Goal: Check status: Check status

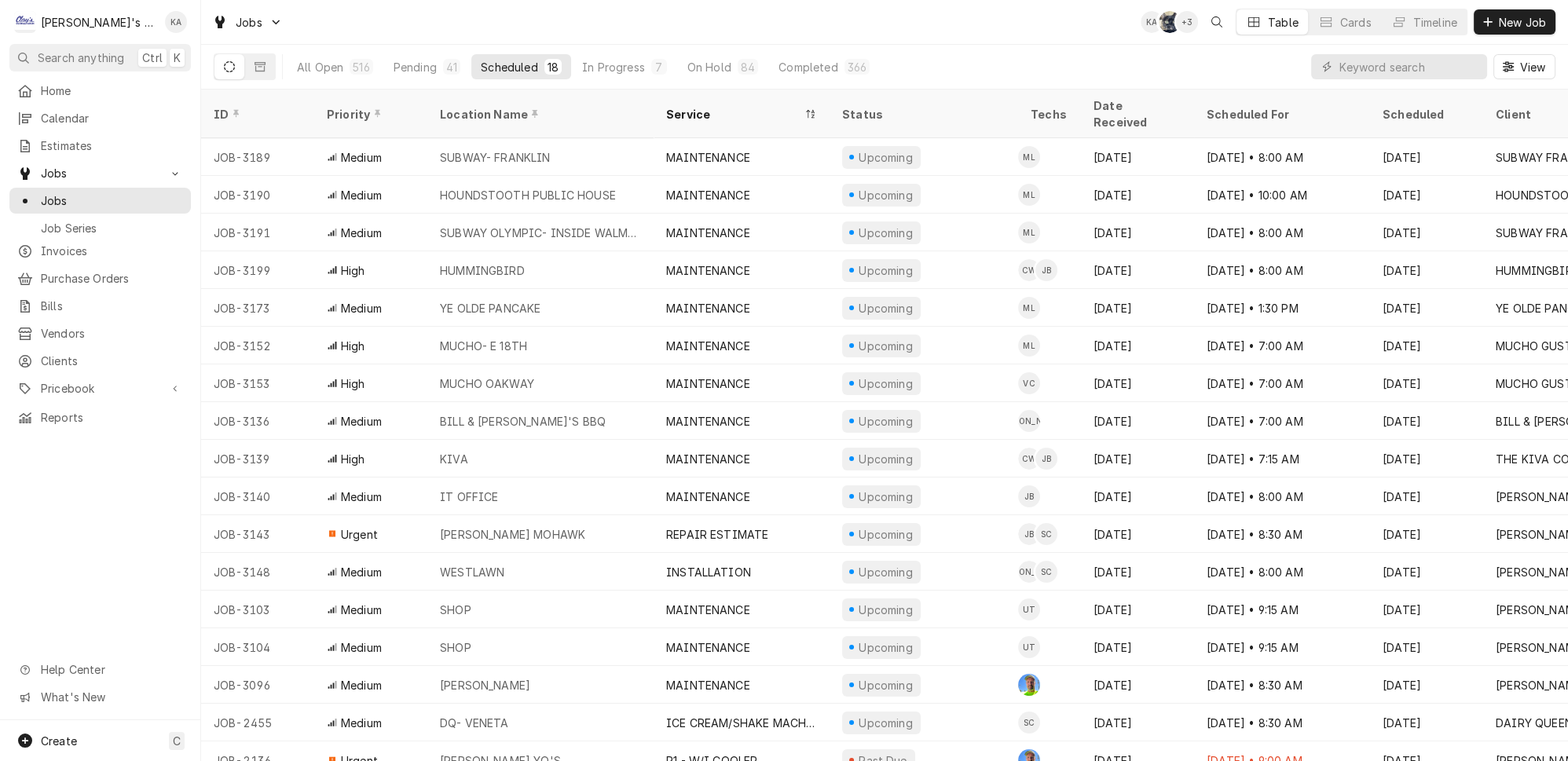
click at [404, 68] on div "Pending" at bounding box center [415, 67] width 43 height 17
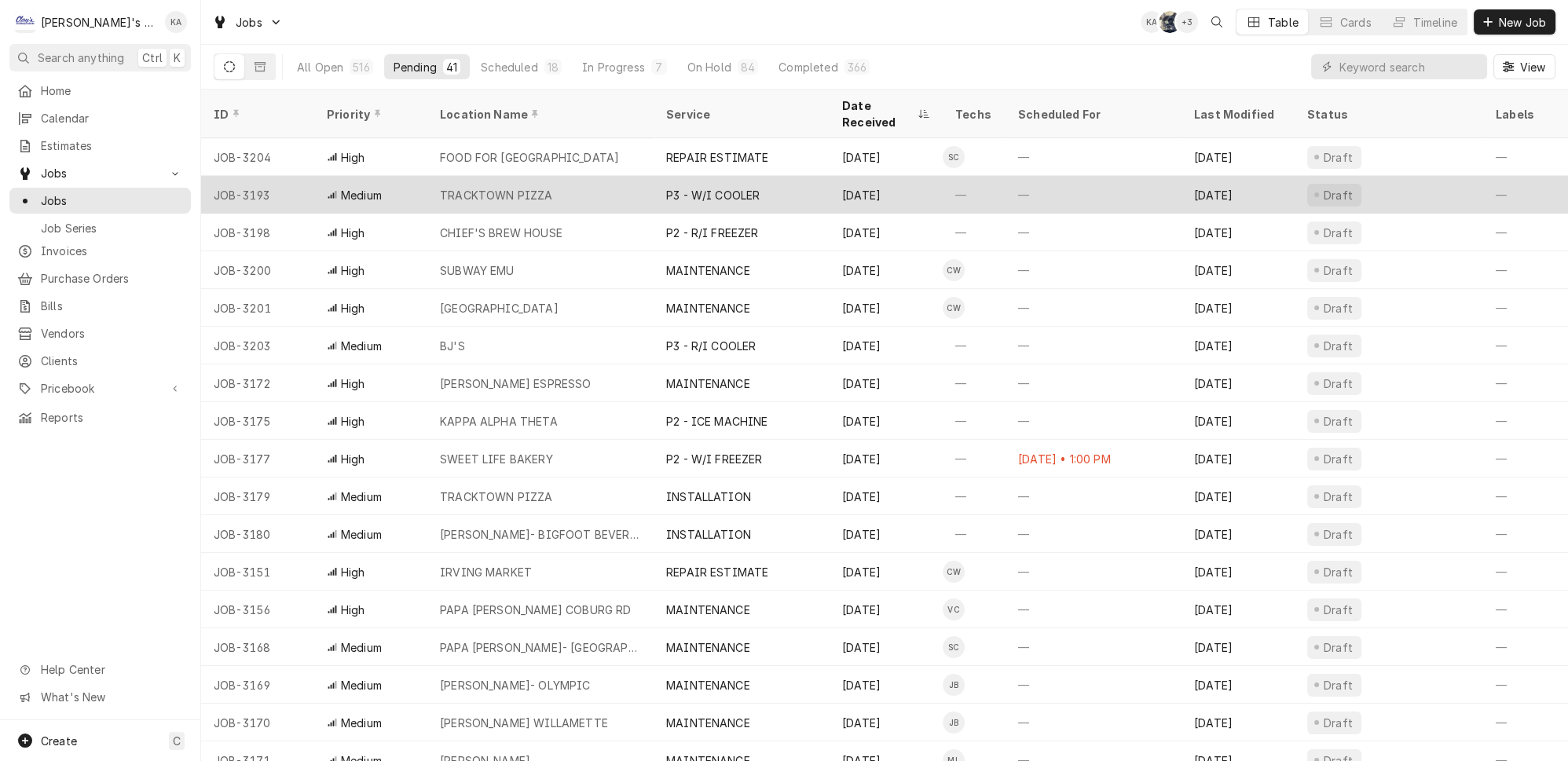
click at [543, 176] on div "TRACKTOWN PIZZA" at bounding box center [540, 194] width 226 height 37
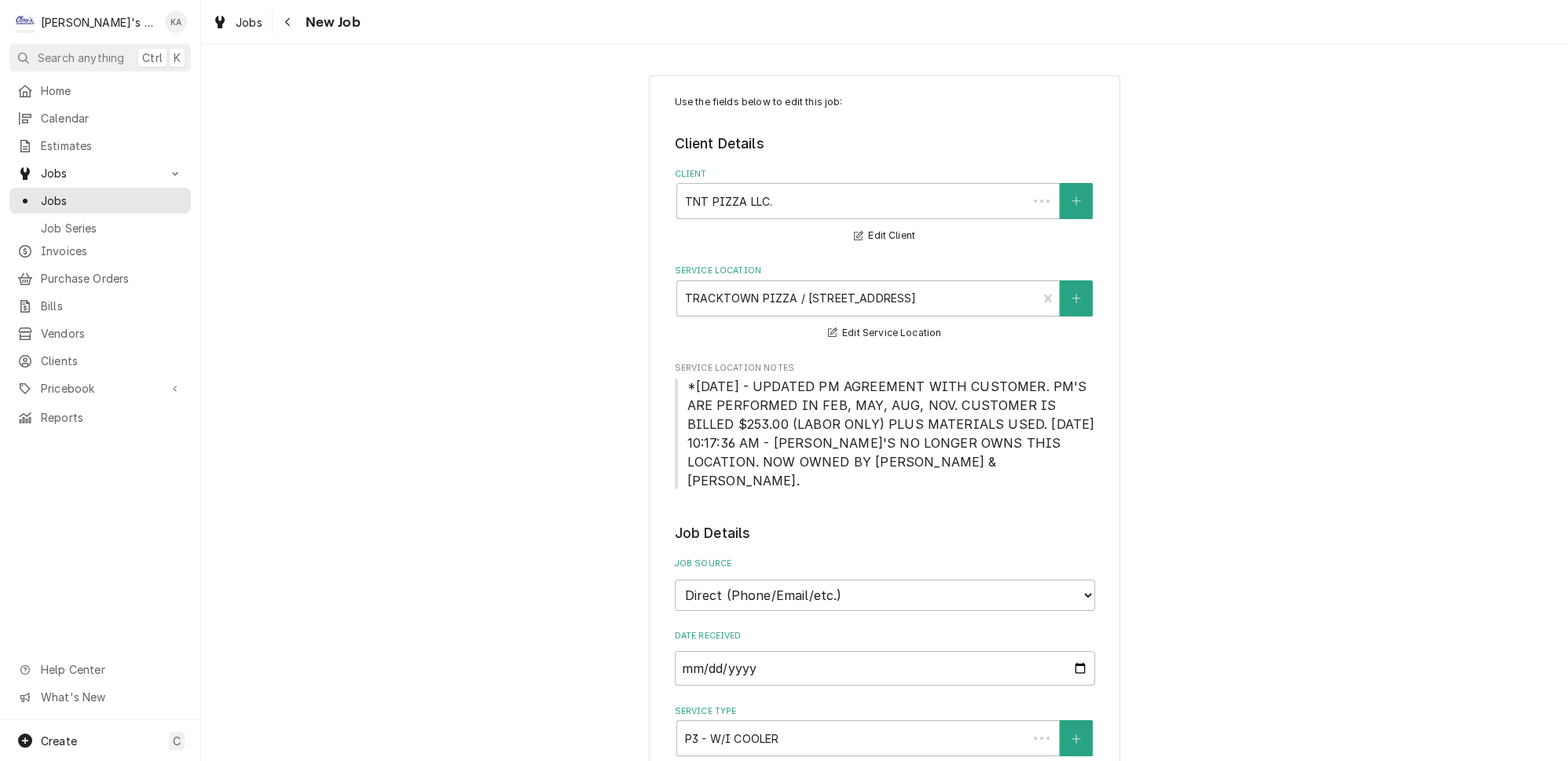
type textarea "x"
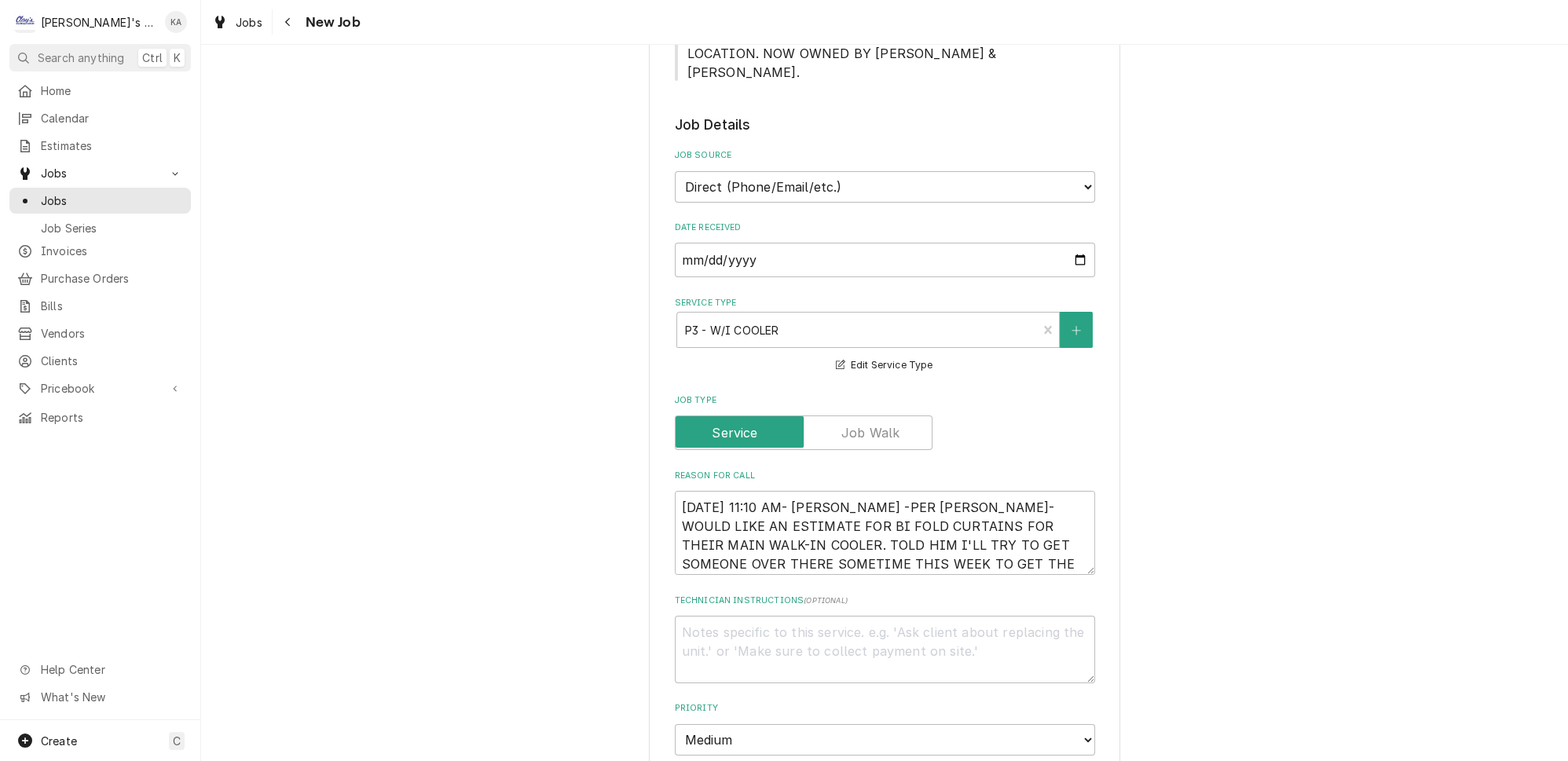
scroll to position [428, 0]
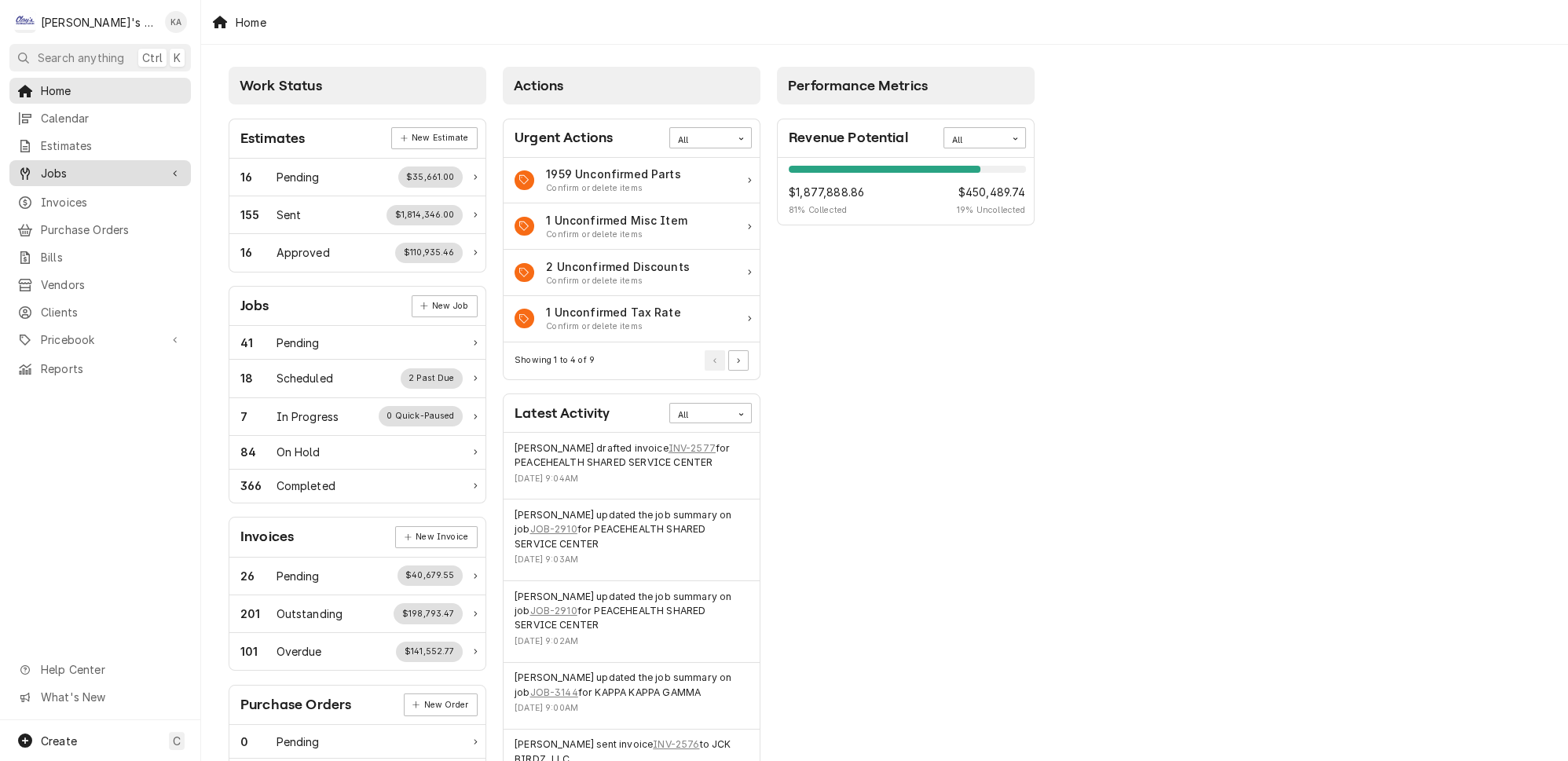
click at [103, 165] on span "Jobs" at bounding box center [99, 173] width 119 height 17
click at [88, 191] on link "Jobs" at bounding box center [100, 201] width 181 height 26
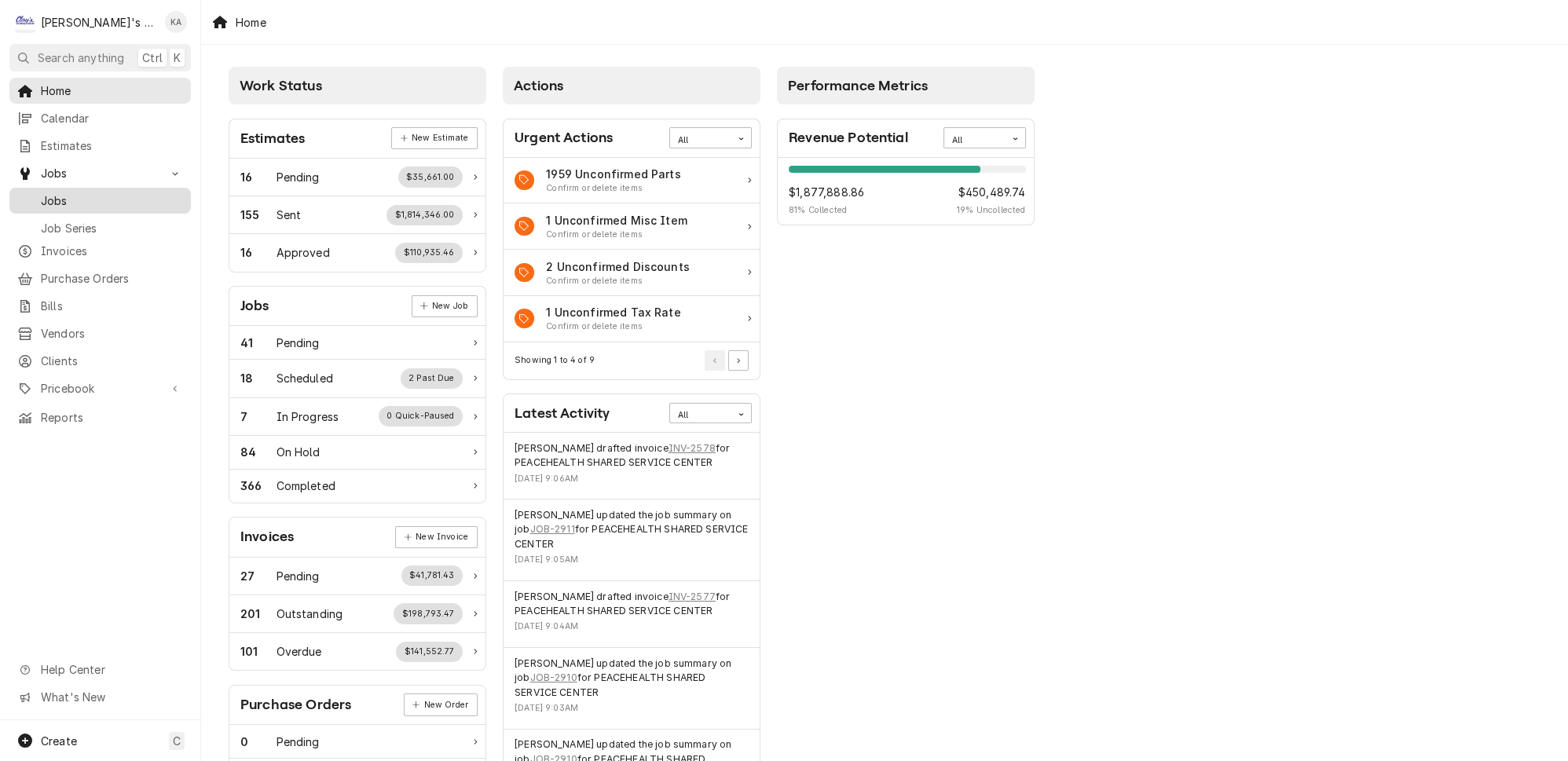
click at [97, 193] on span "Jobs" at bounding box center [111, 201] width 142 height 17
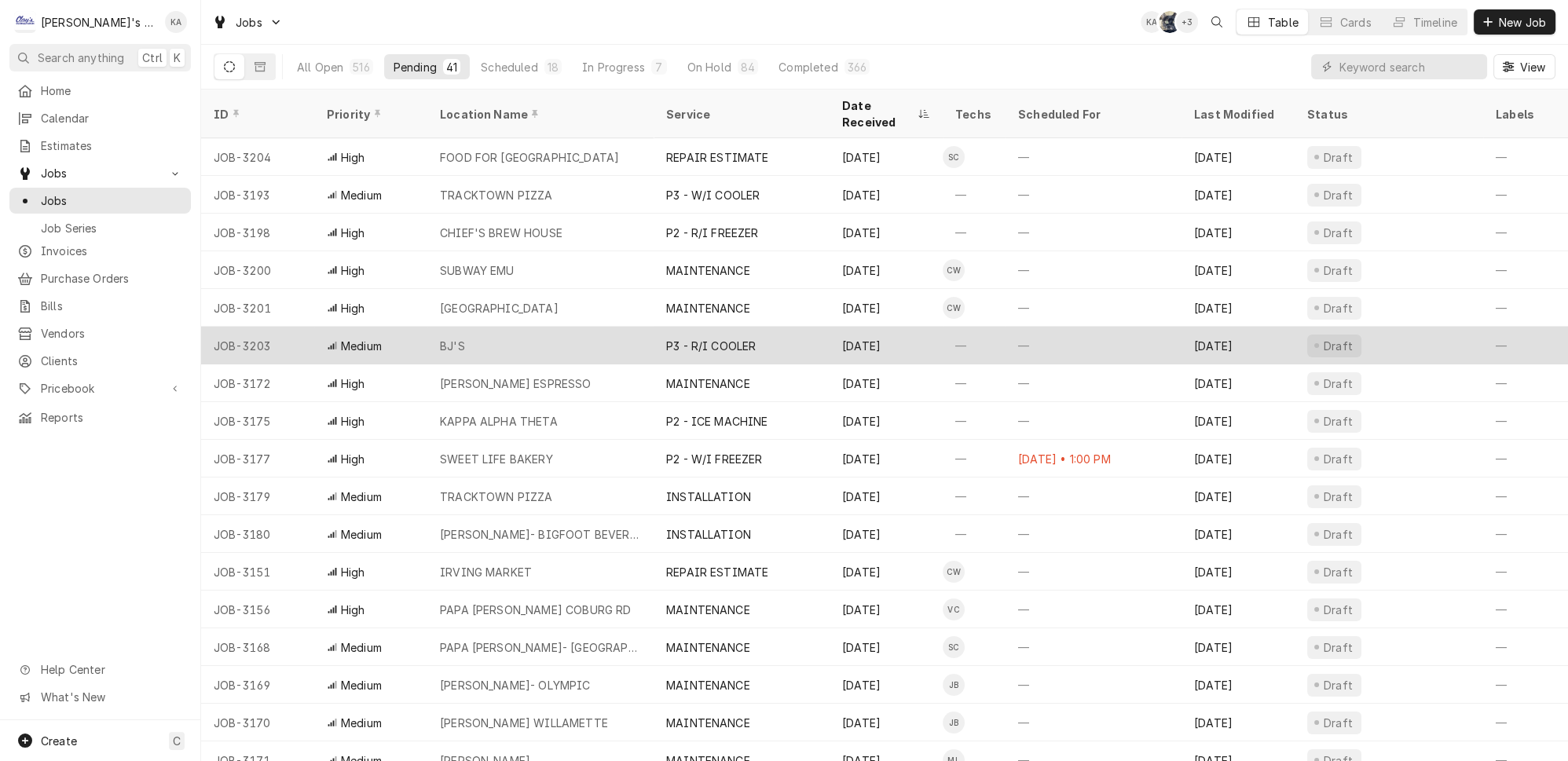
click at [542, 327] on div "BJ'S" at bounding box center [540, 345] width 226 height 37
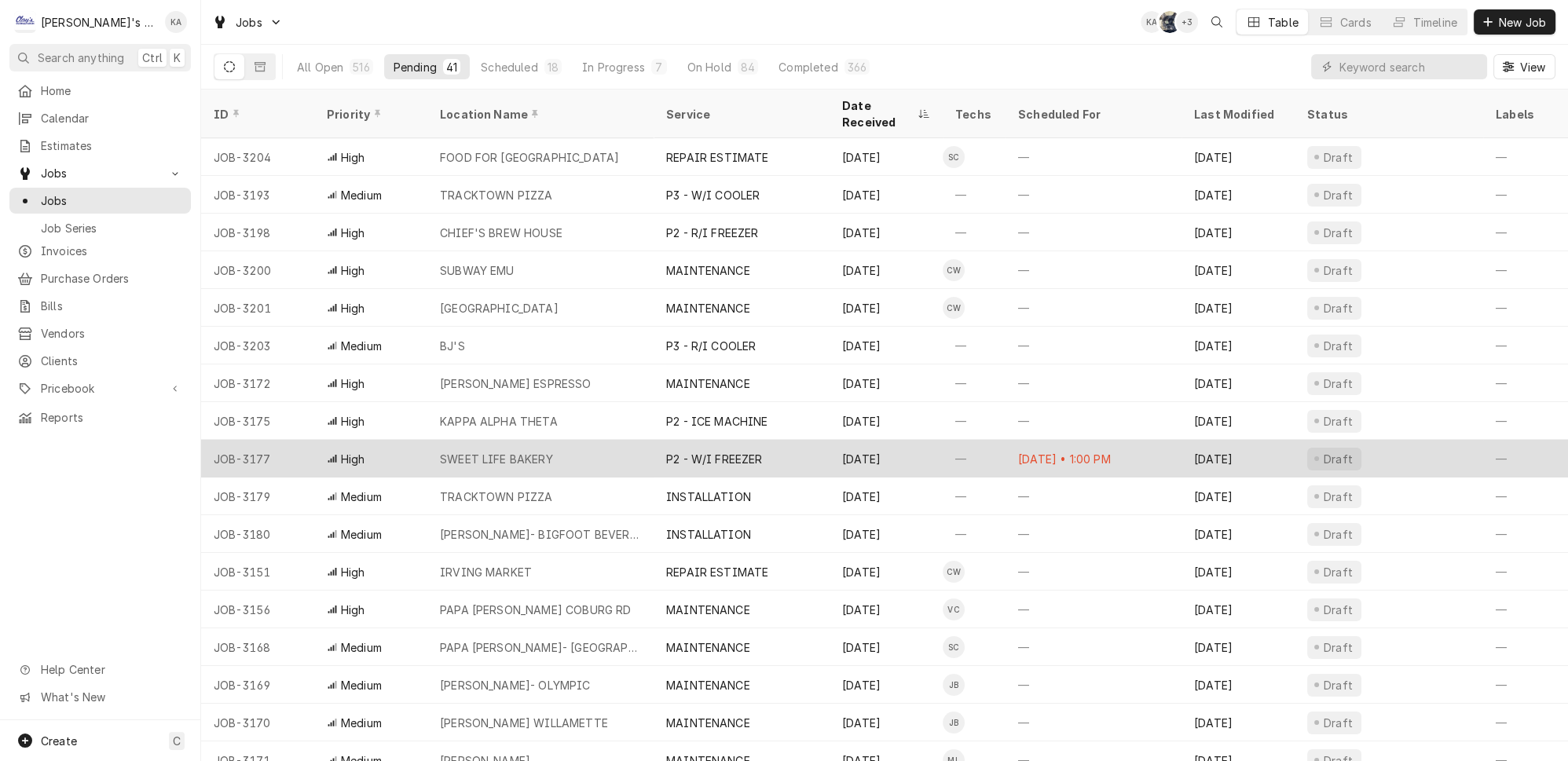
click at [775, 446] on div "P2 - W/I FREEZER" at bounding box center [741, 459] width 176 height 37
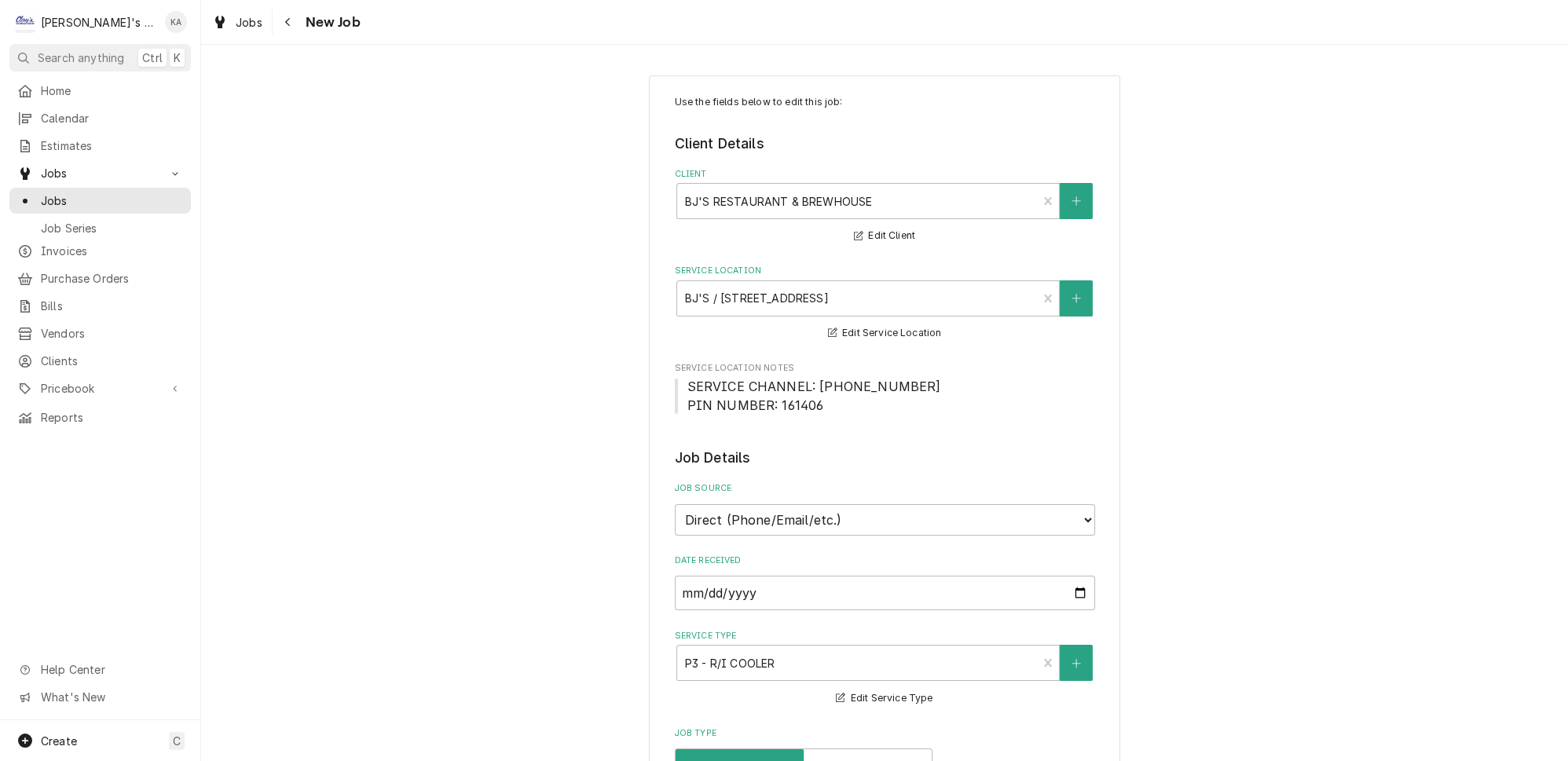
type textarea "x"
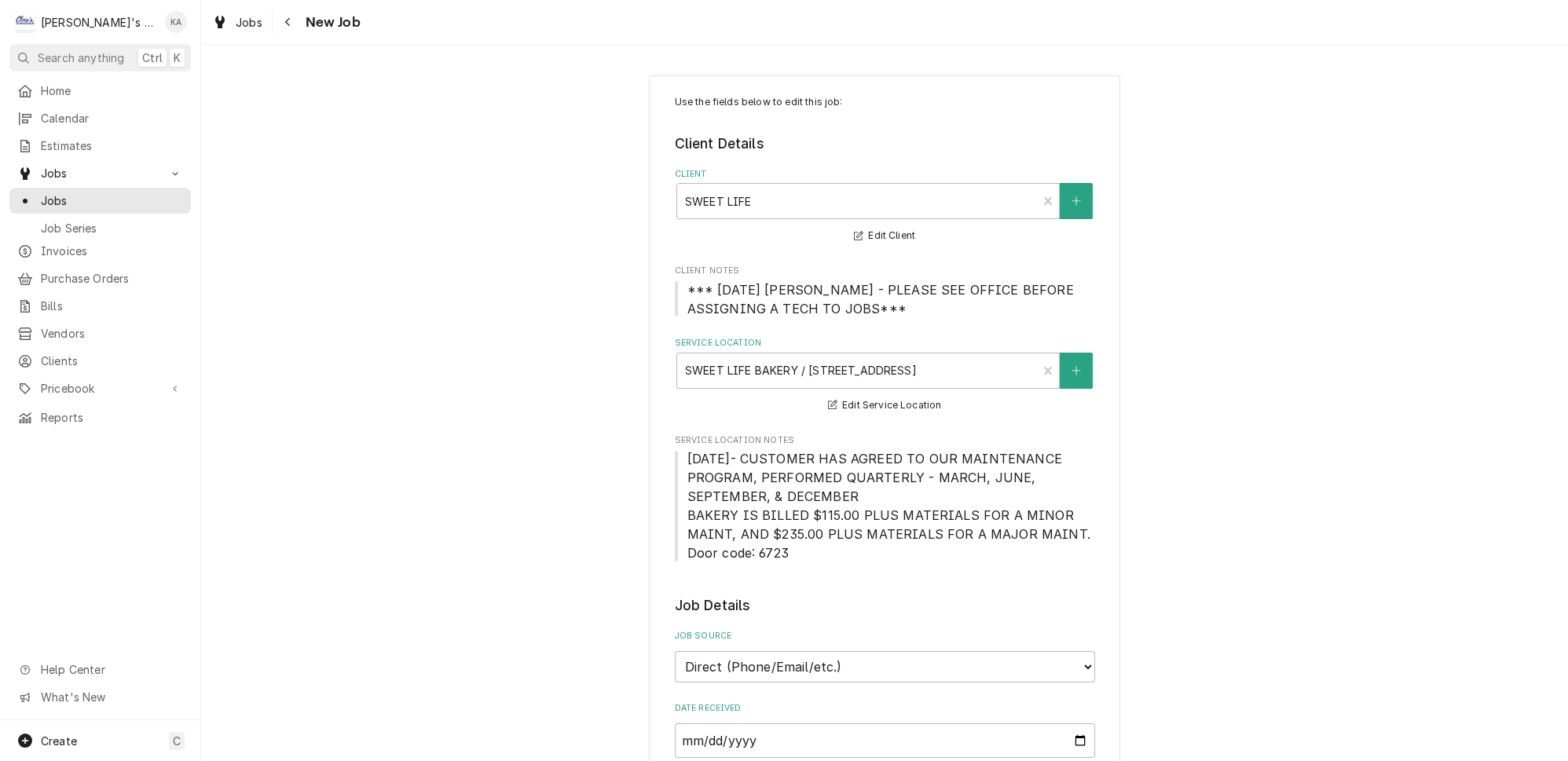
type textarea "x"
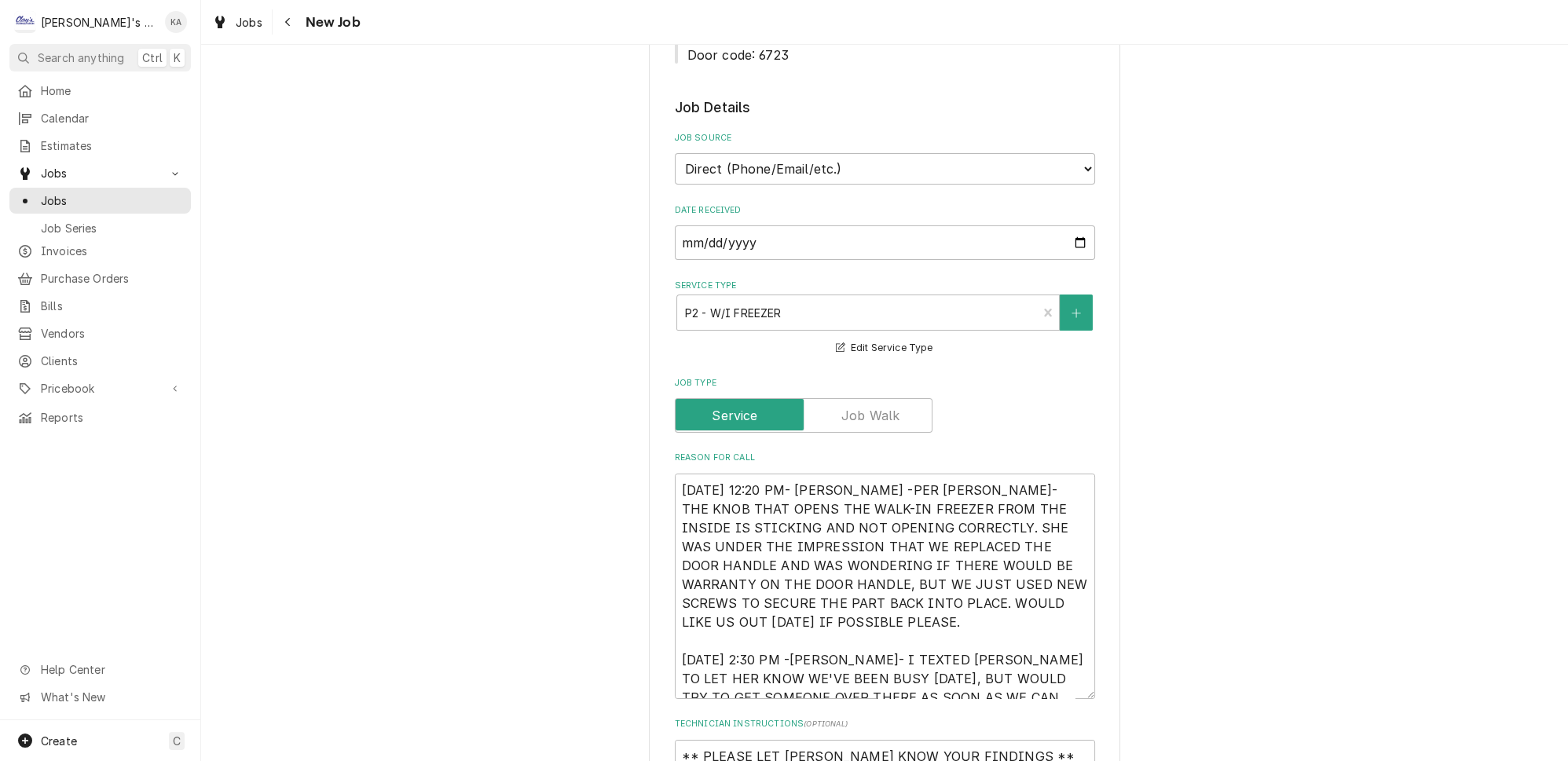
scroll to position [500, 0]
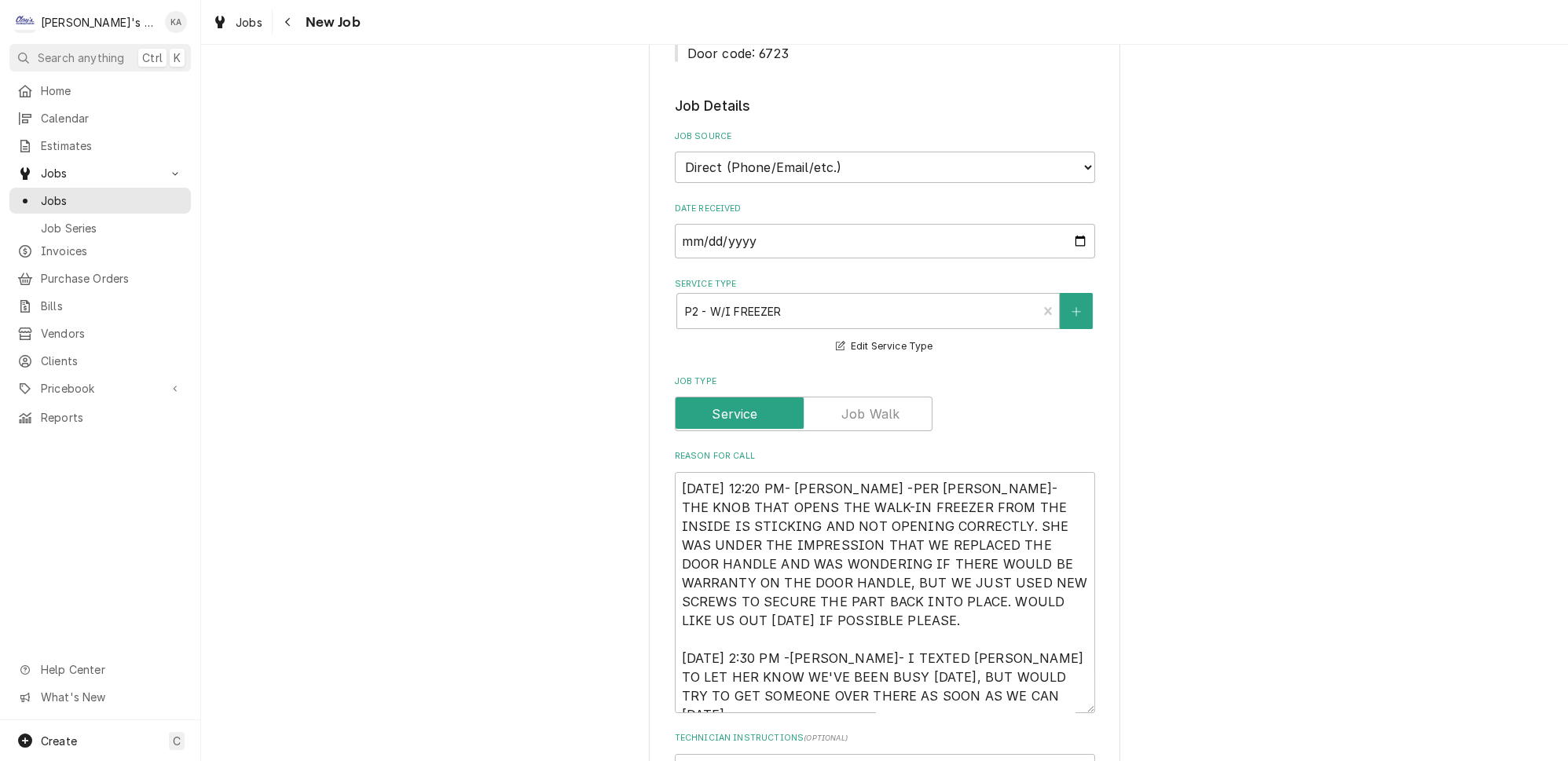
drag, startPoint x: 1065, startPoint y: 673, endPoint x: 1065, endPoint y: 689, distance: 16.0
click at [1065, 689] on textarea "10/10/2025 12:20 PM- KASSIE -PER CATHERINE- THE KNOB THAT OPENS THE WALK-IN FRE…" at bounding box center [885, 592] width 420 height 241
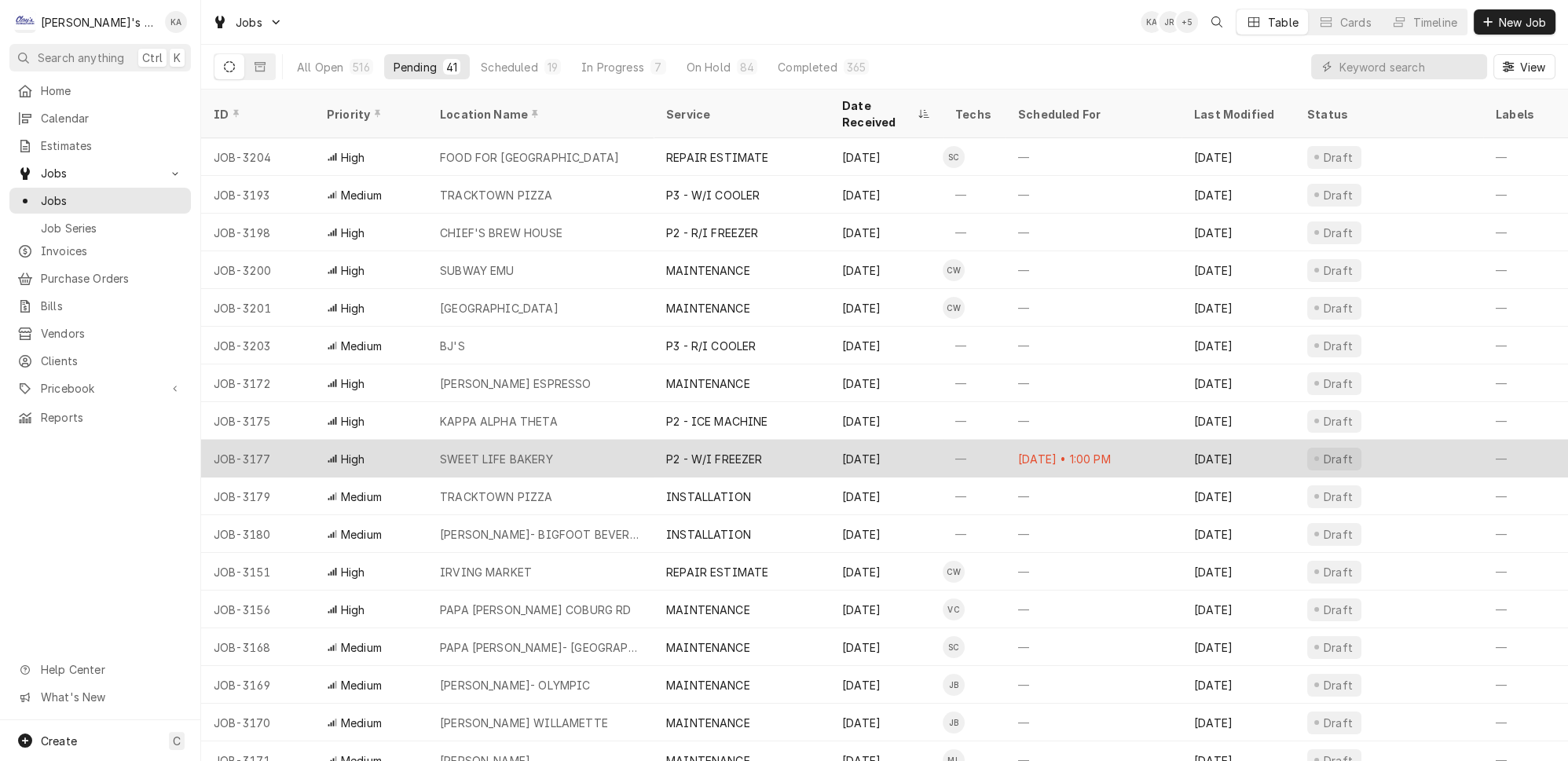
click at [751, 440] on div "P2 - W/I FREEZER" at bounding box center [741, 459] width 176 height 37
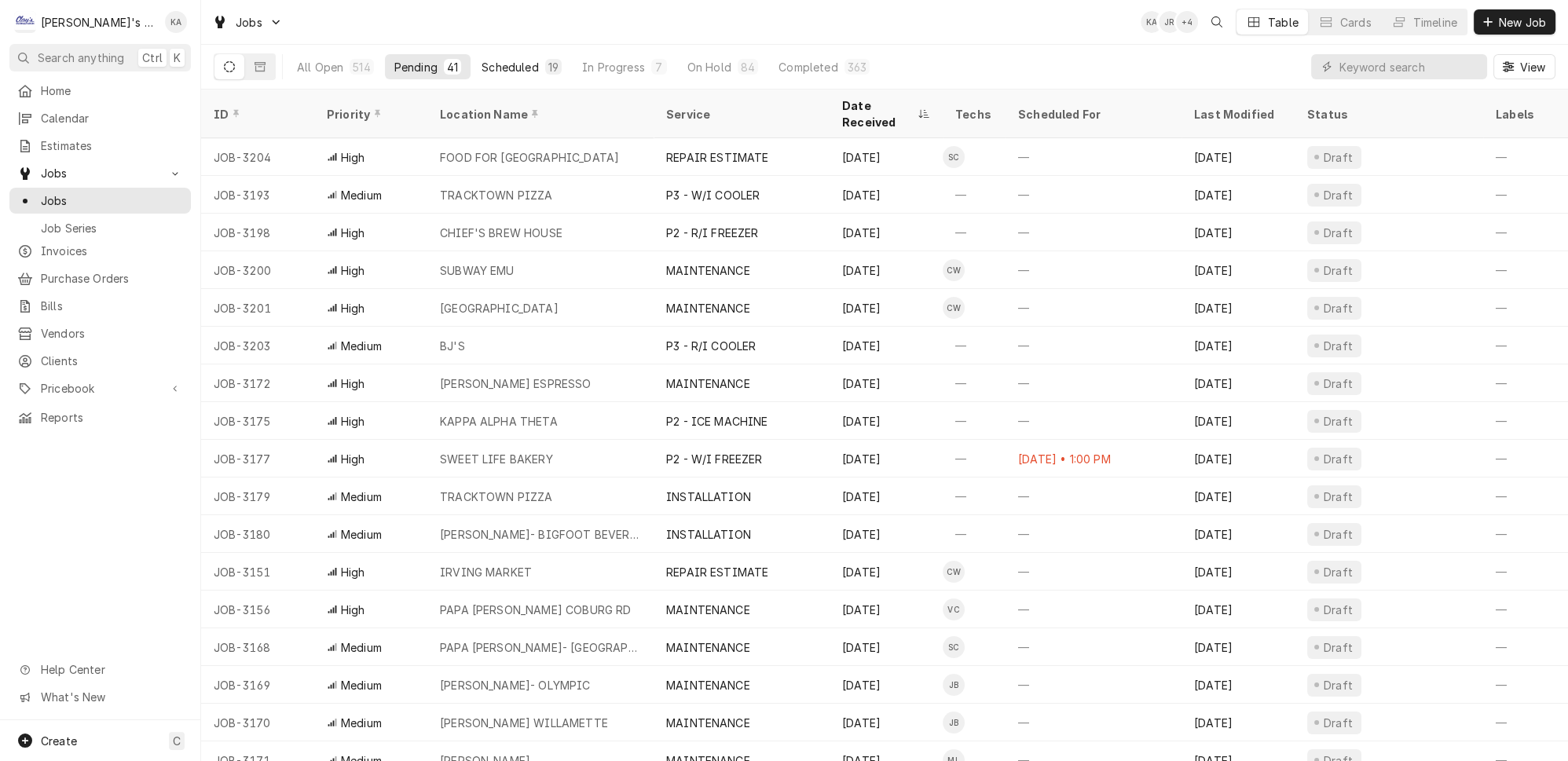
click at [548, 59] on div "19" at bounding box center [553, 67] width 10 height 17
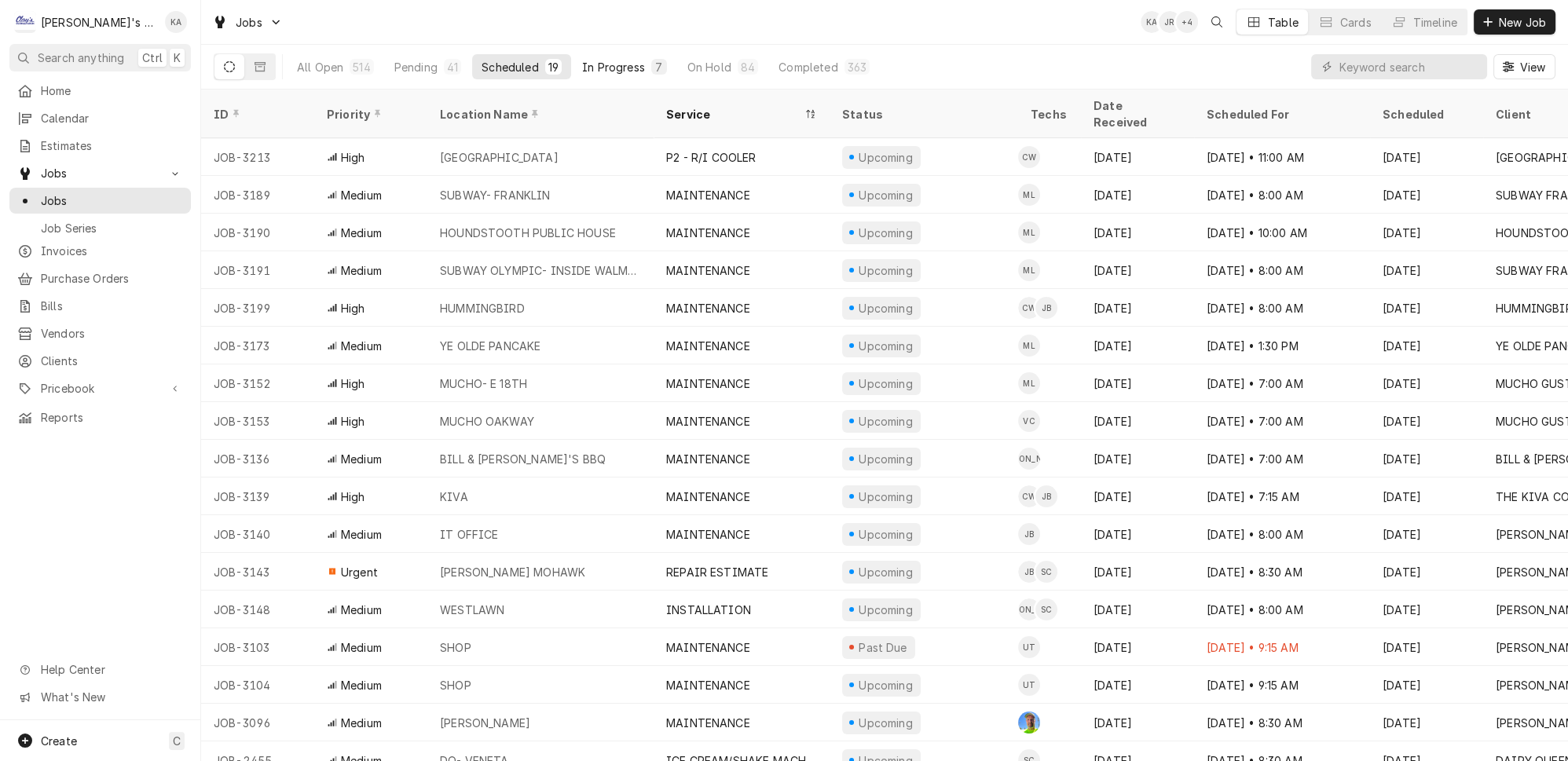
click at [582, 59] on div "In Progress" at bounding box center [613, 67] width 63 height 17
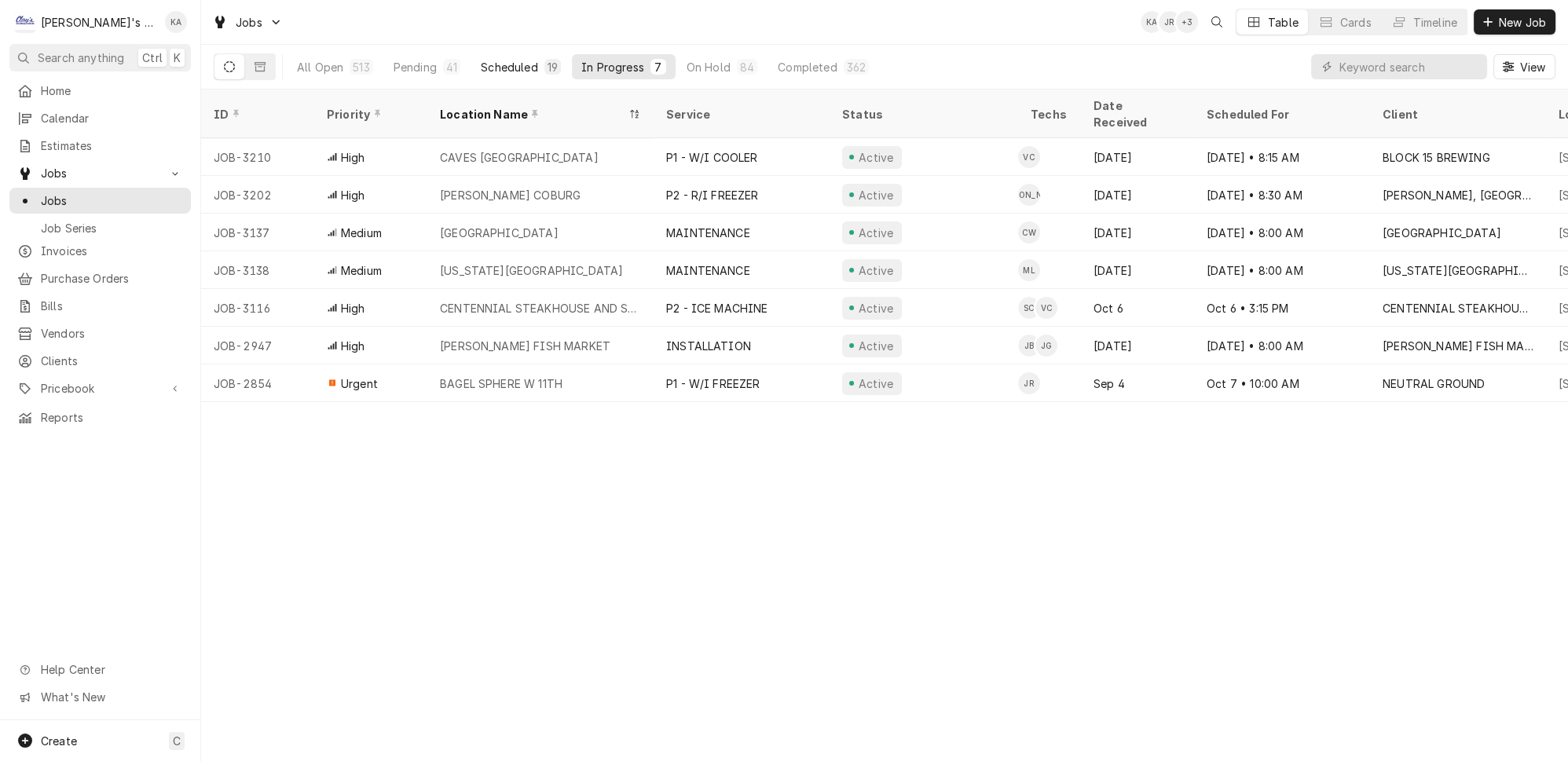
click at [488, 59] on div "Scheduled" at bounding box center [509, 67] width 57 height 17
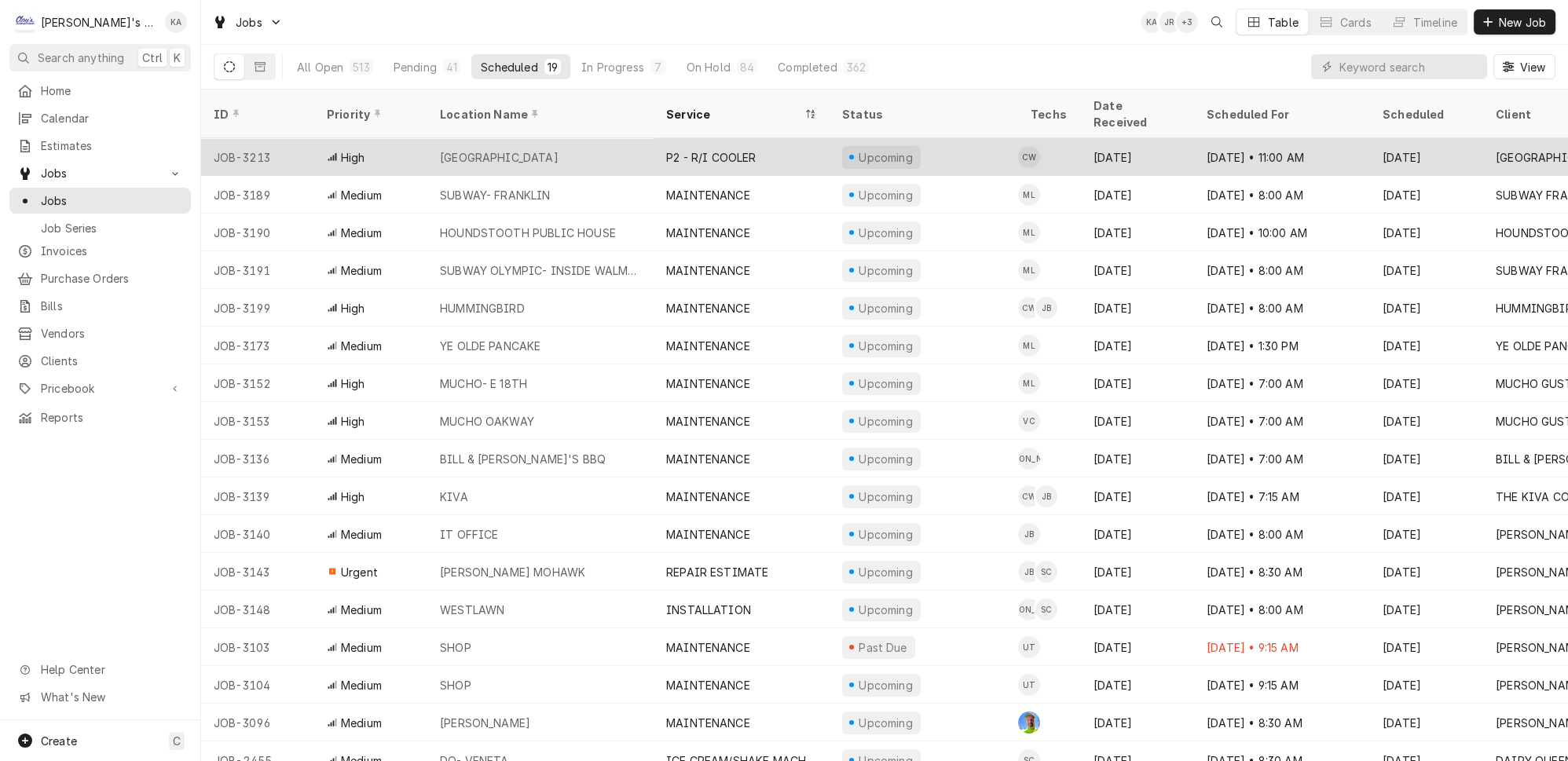
click at [574, 139] on div "[GEOGRAPHIC_DATA]" at bounding box center [540, 157] width 226 height 37
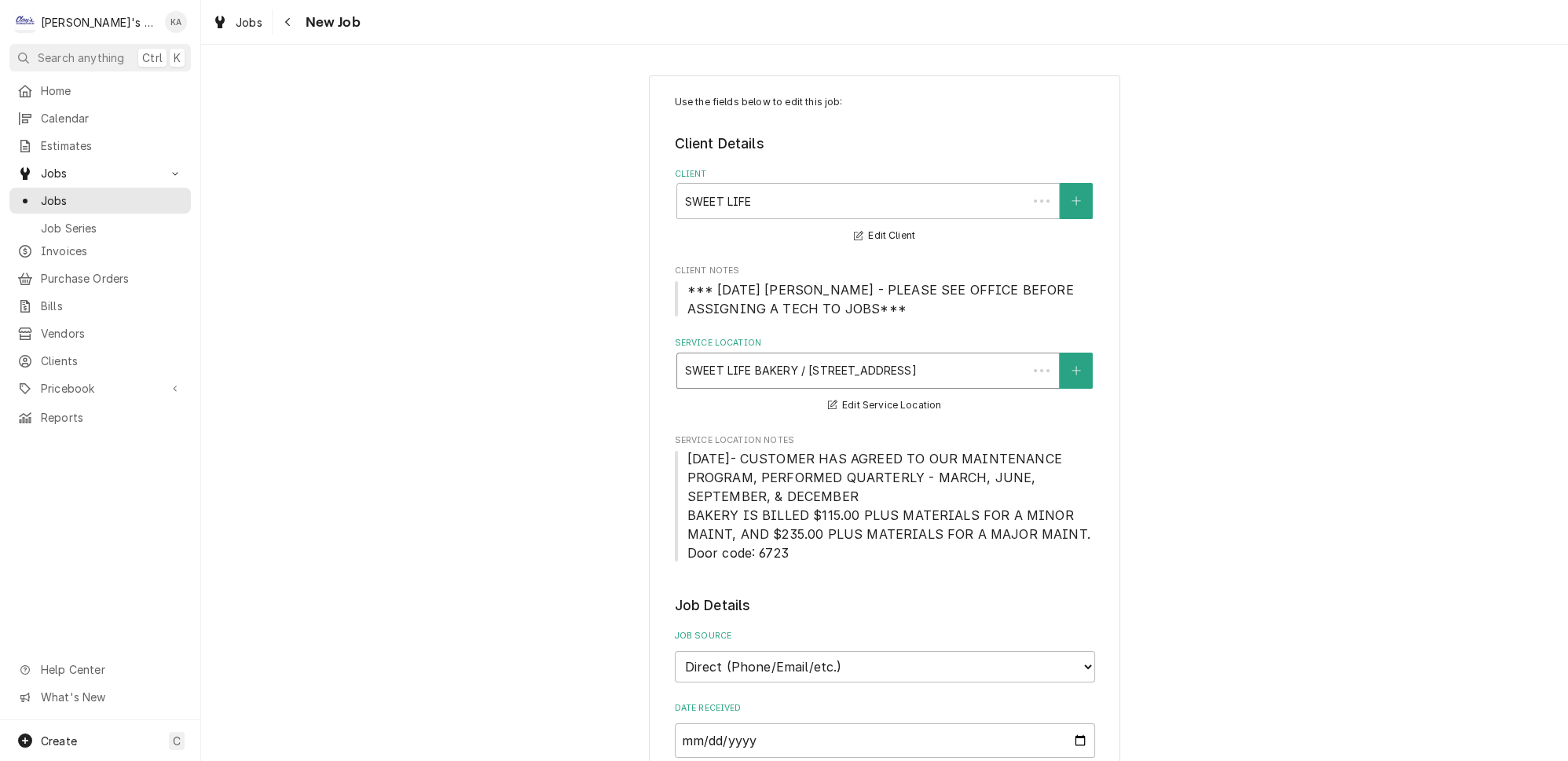
type textarea "x"
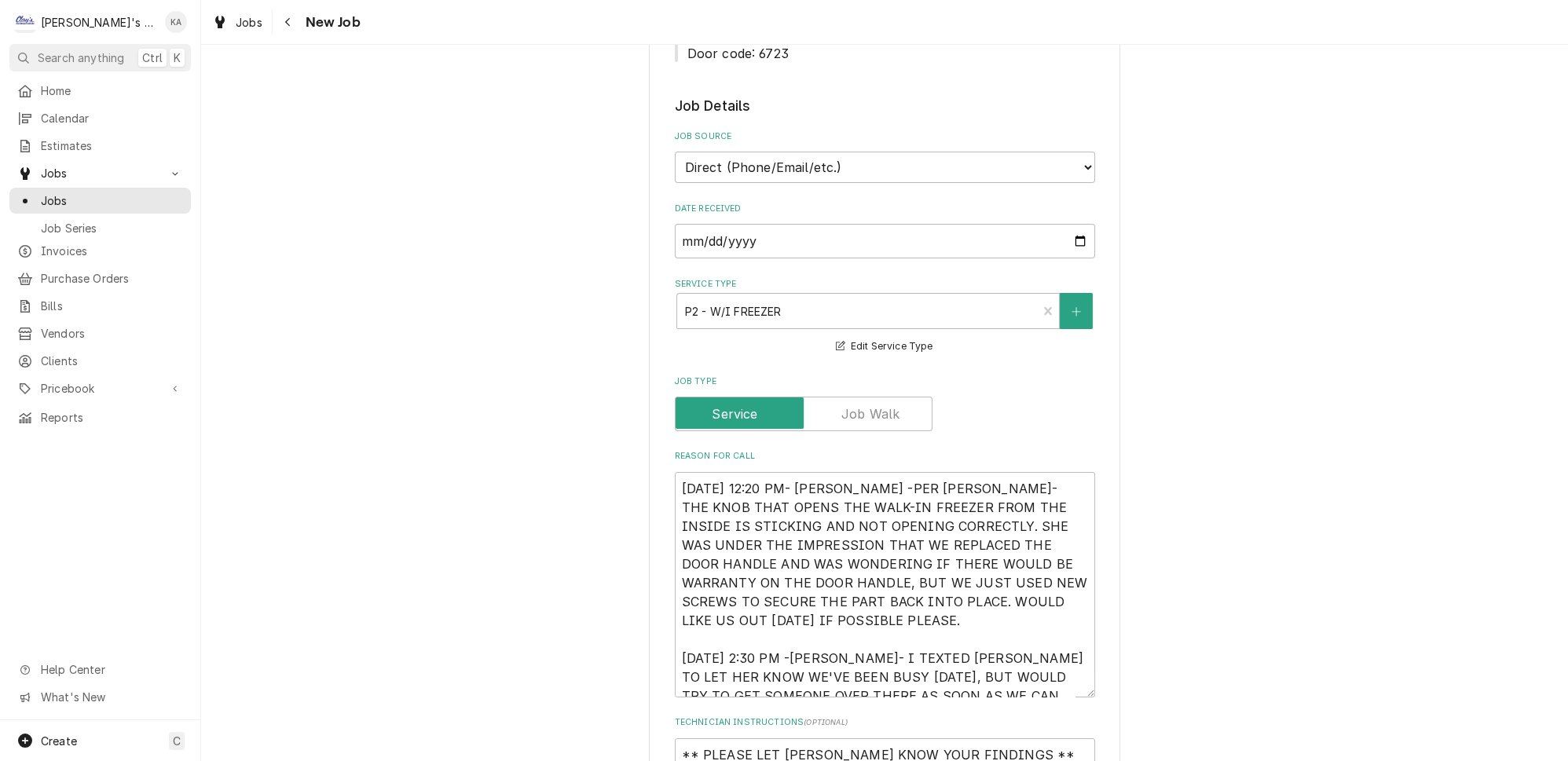
scroll to position [18, 0]
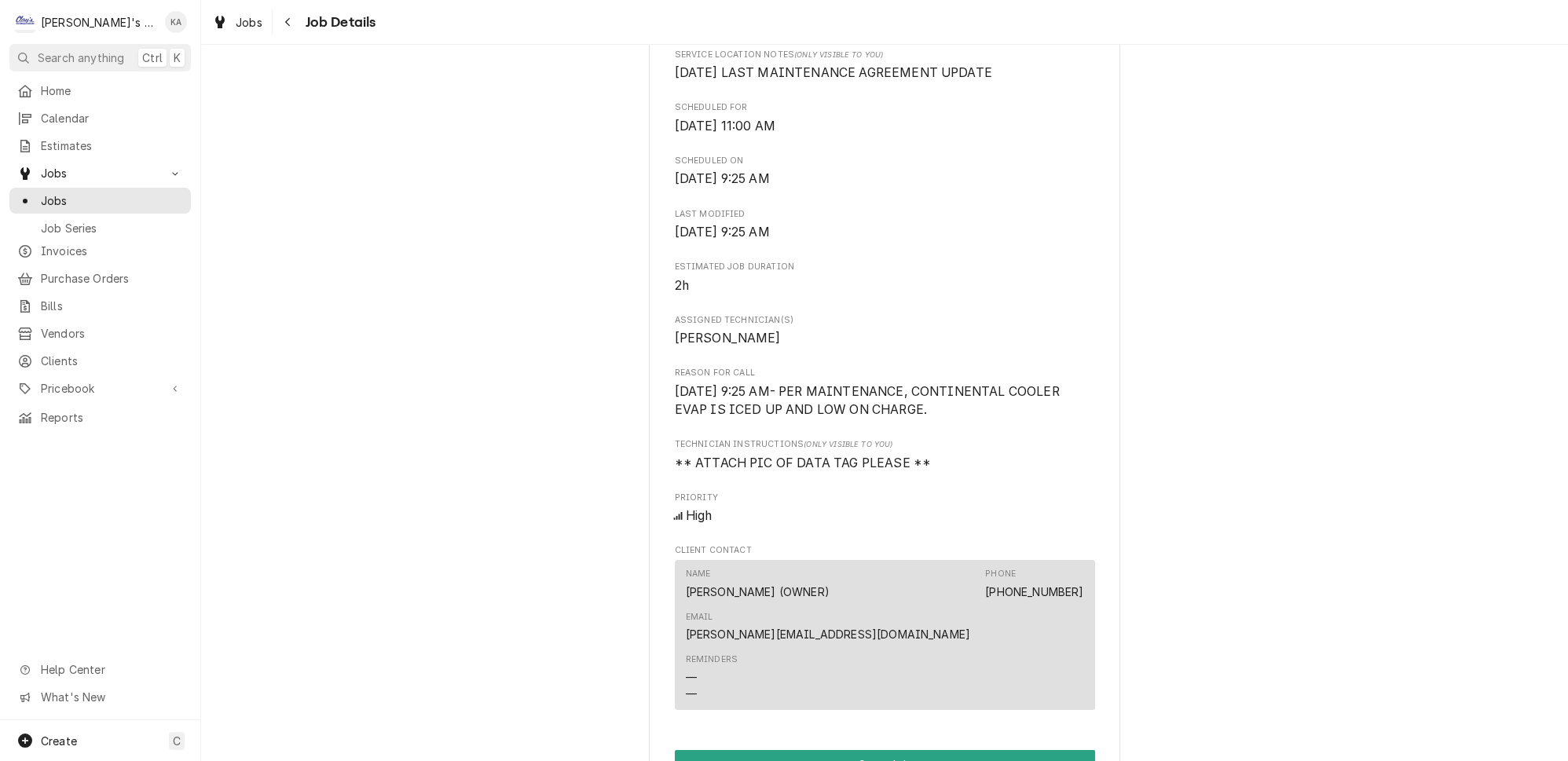
scroll to position [500, 0]
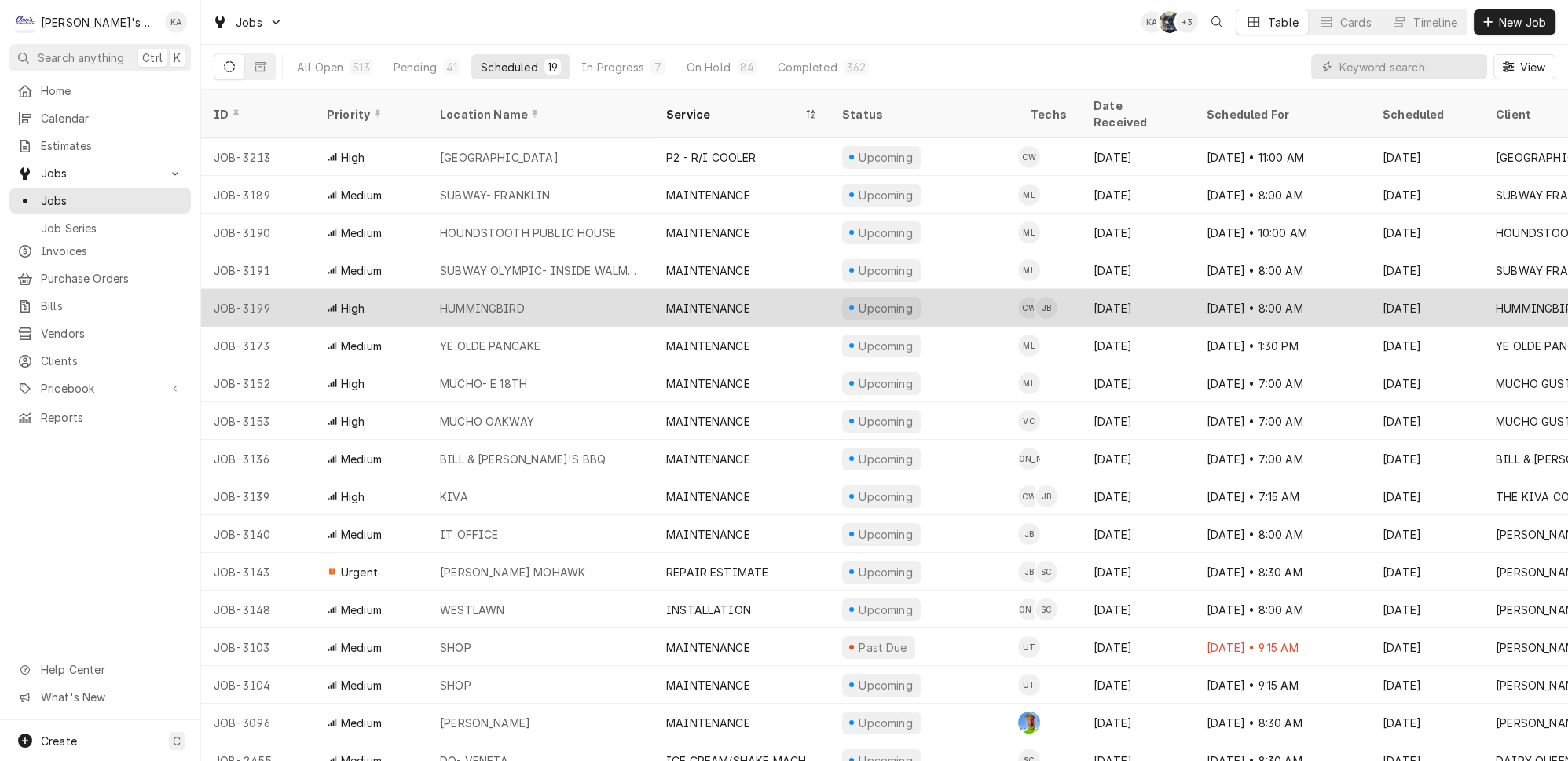
click at [627, 289] on div "HUMMINGBIRD" at bounding box center [540, 307] width 226 height 37
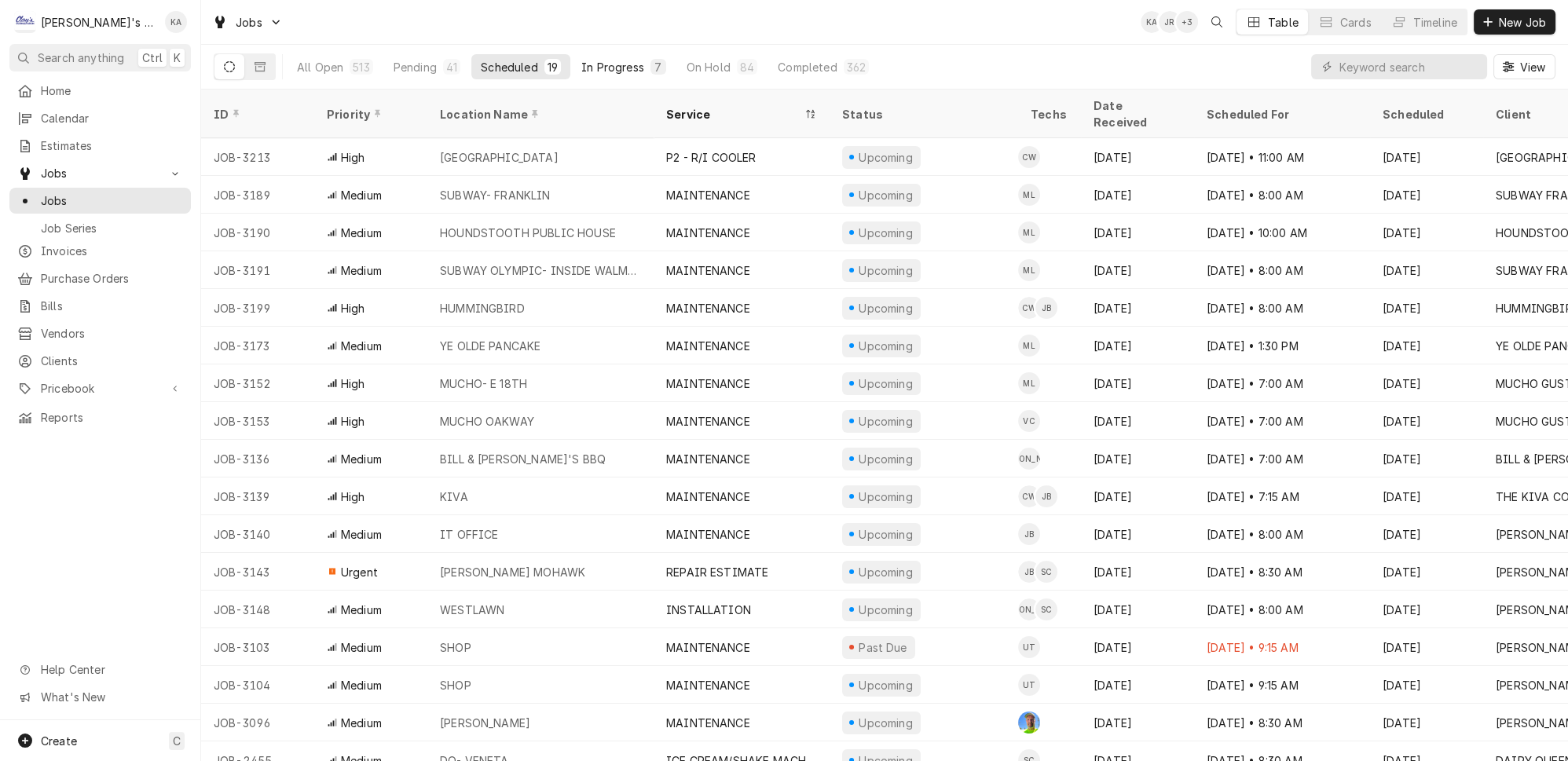
click at [600, 72] on button "In Progress 7" at bounding box center [624, 67] width 103 height 25
